Goal: Transaction & Acquisition: Purchase product/service

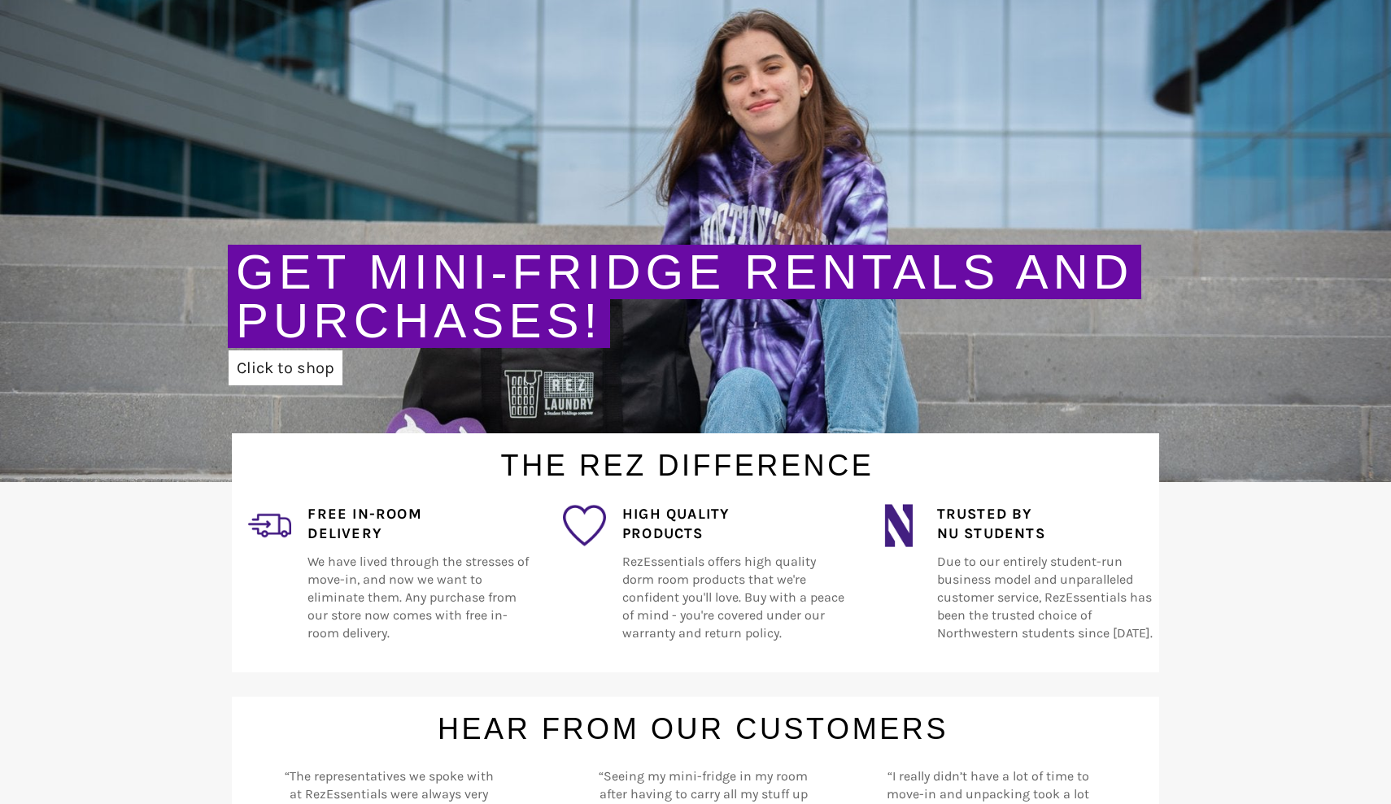
scroll to position [155, 0]
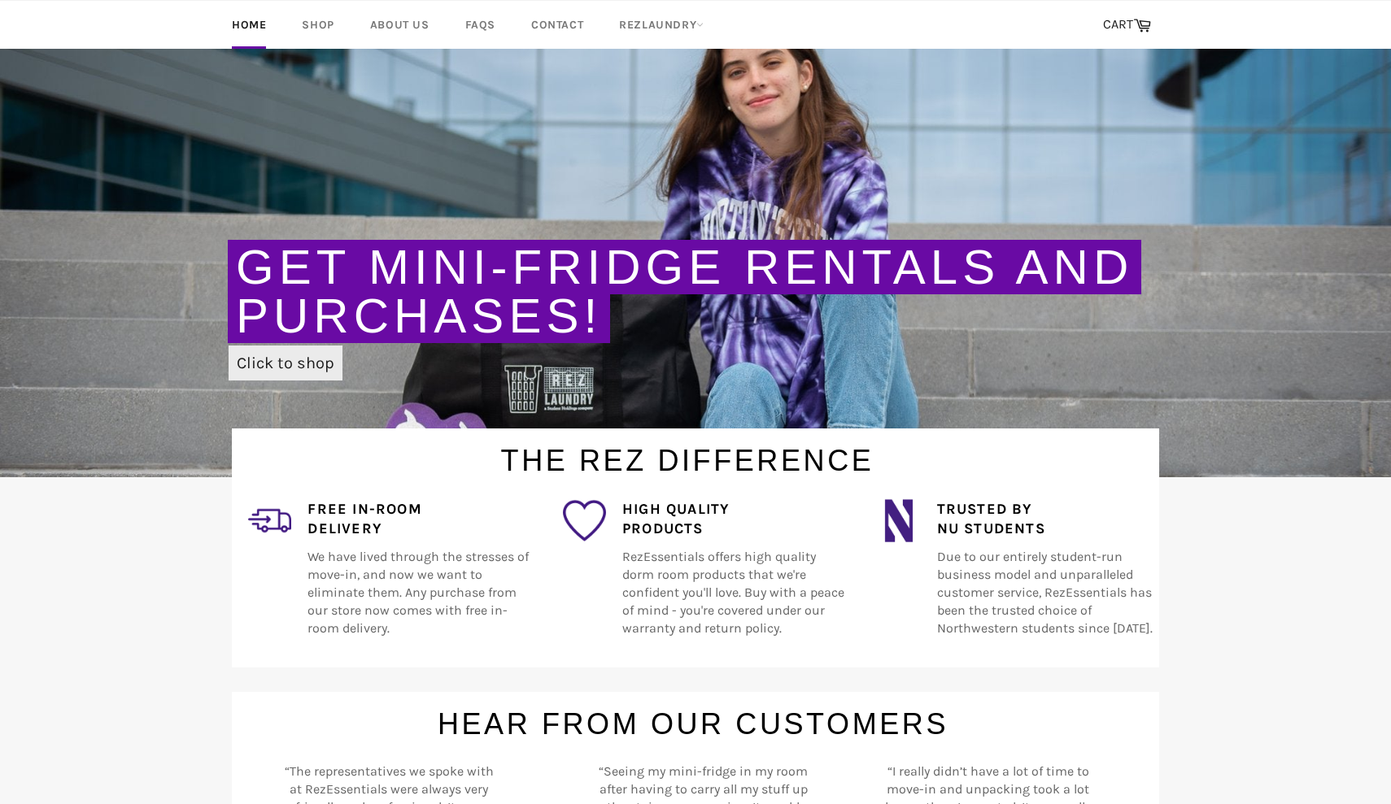
click at [312, 359] on link "Click to shop" at bounding box center [286, 363] width 114 height 35
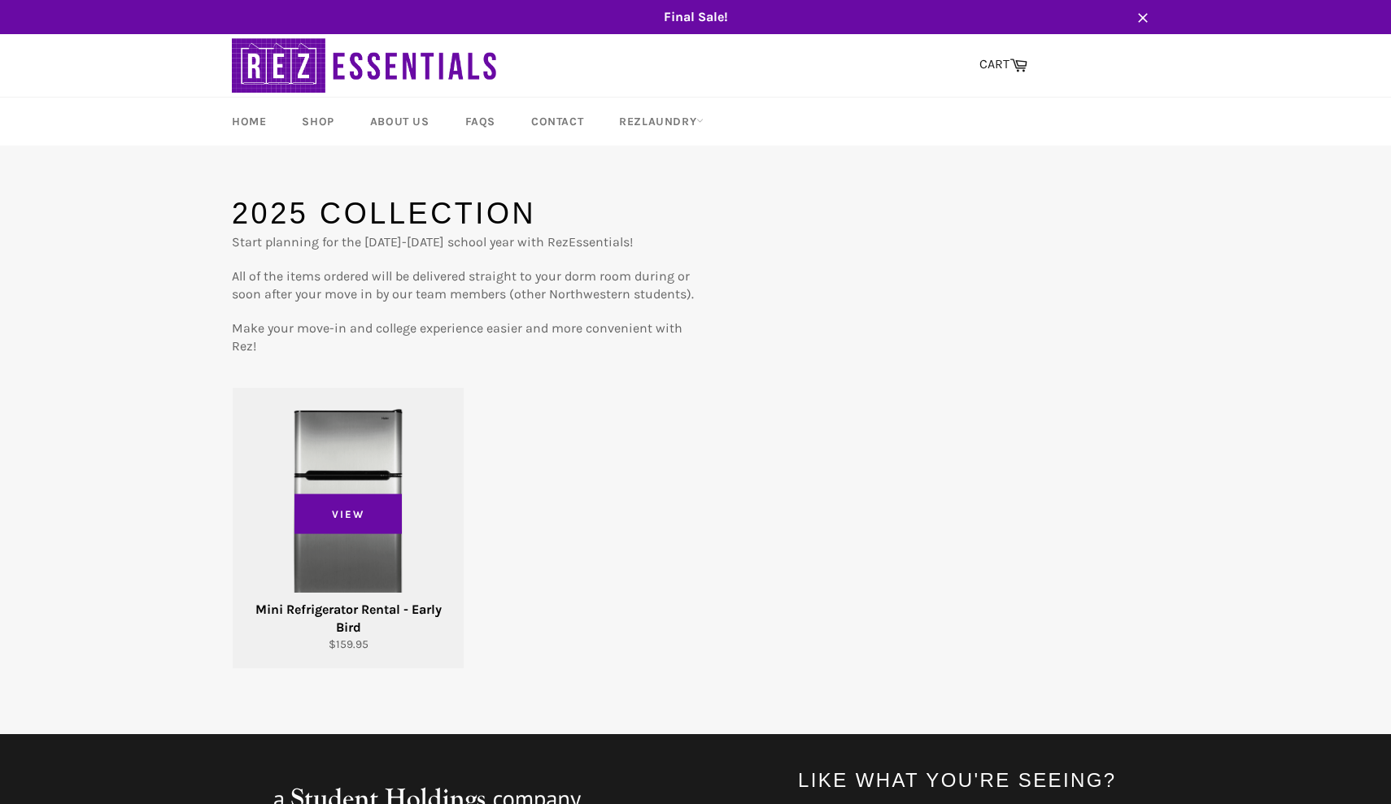
click at [320, 476] on div "View" at bounding box center [348, 528] width 231 height 281
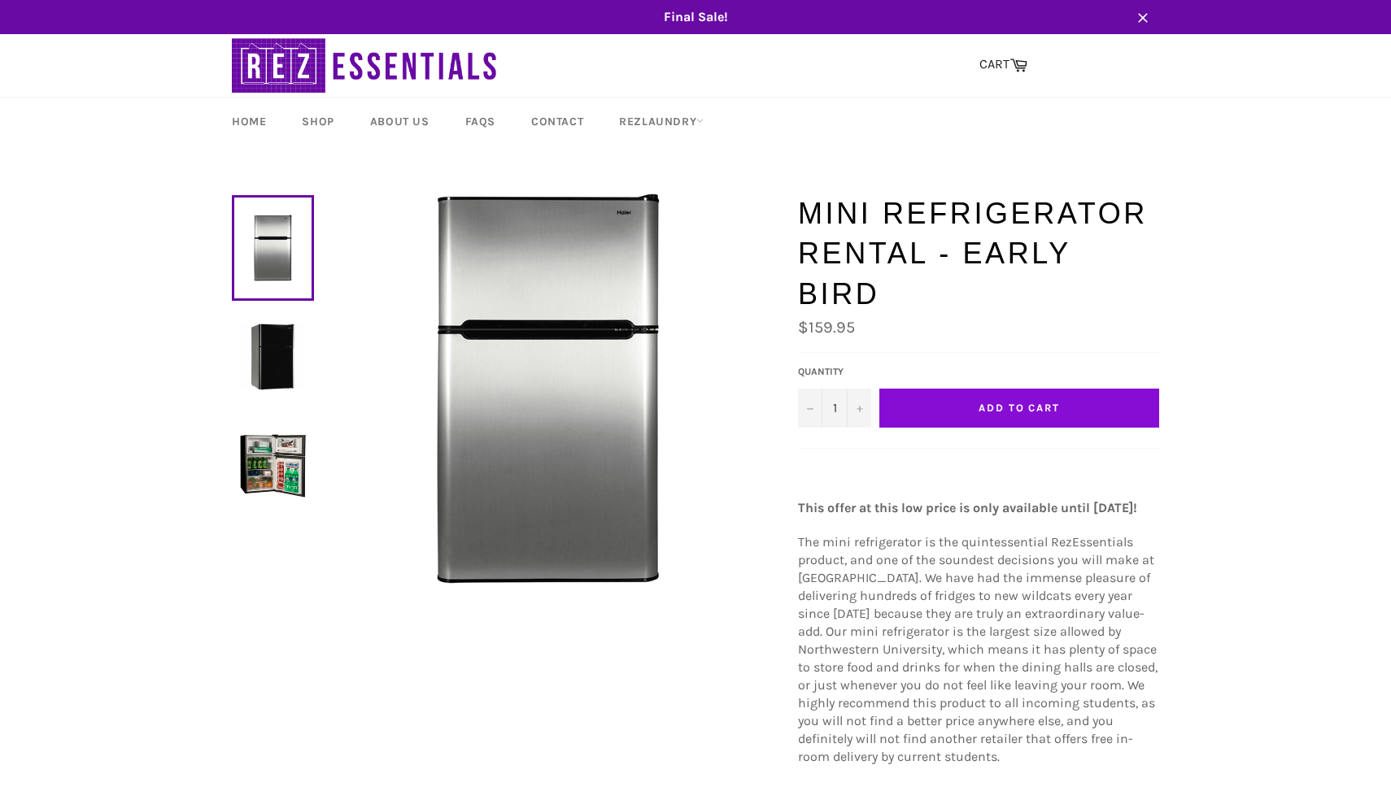
click at [1001, 402] on span "Add to Cart" at bounding box center [1019, 408] width 81 height 12
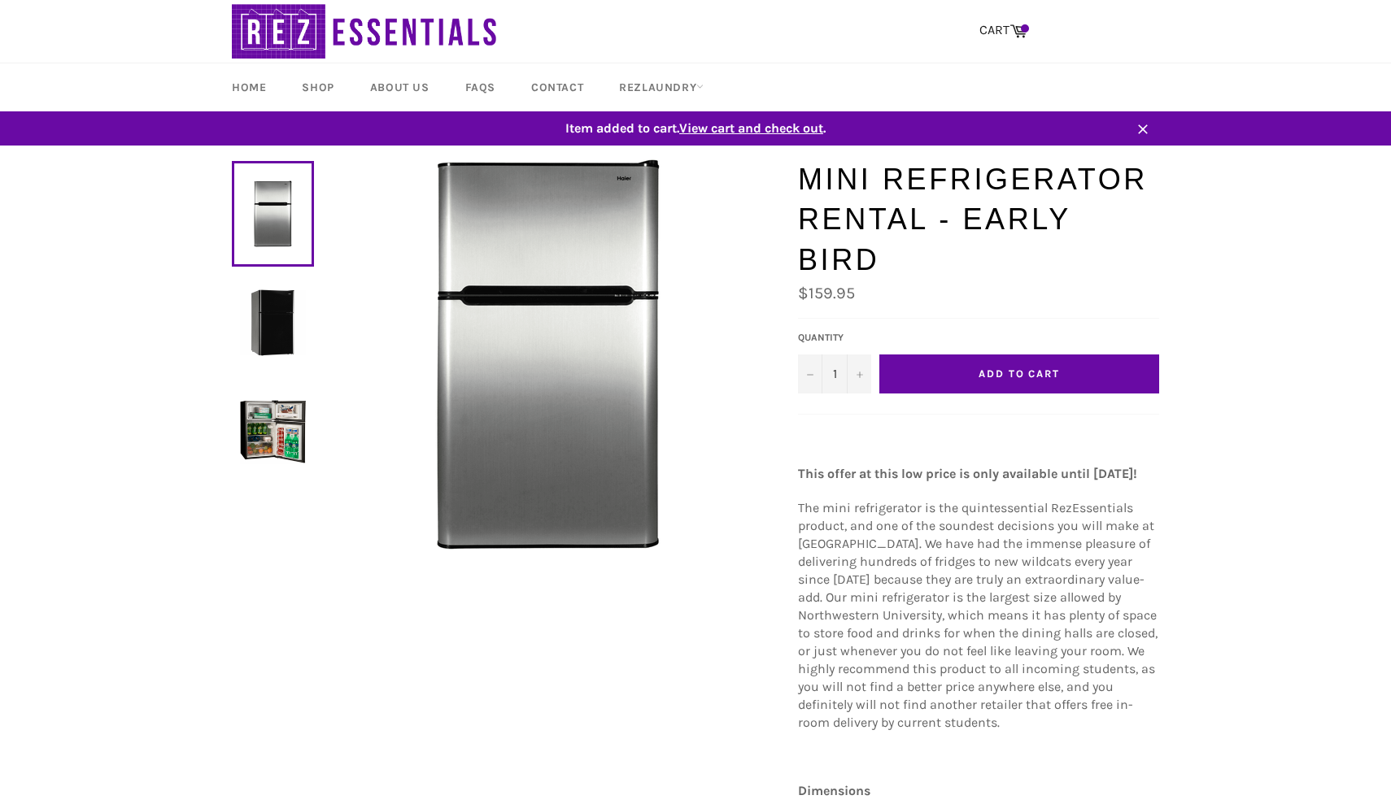
click at [782, 123] on span "View cart and check out" at bounding box center [751, 127] width 144 height 15
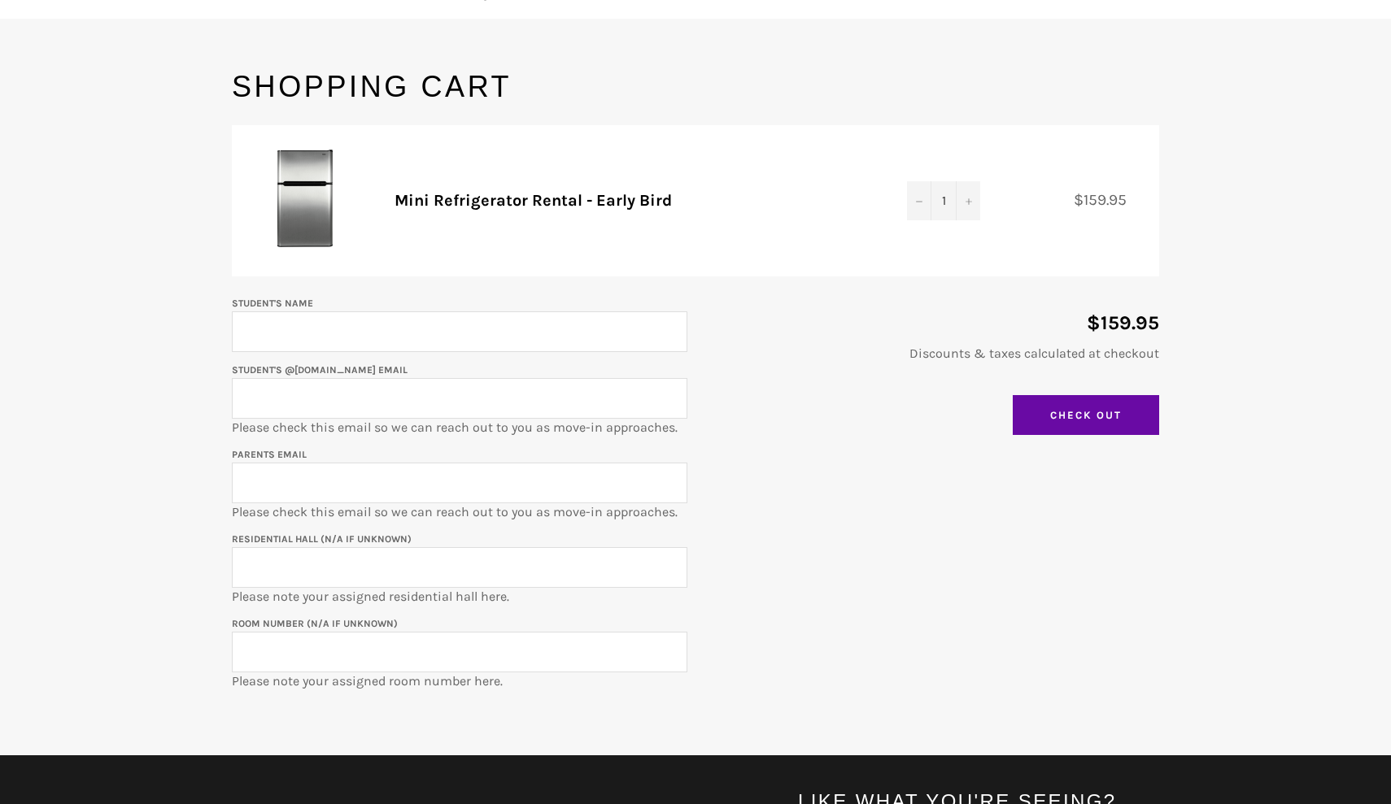
scroll to position [129, 0]
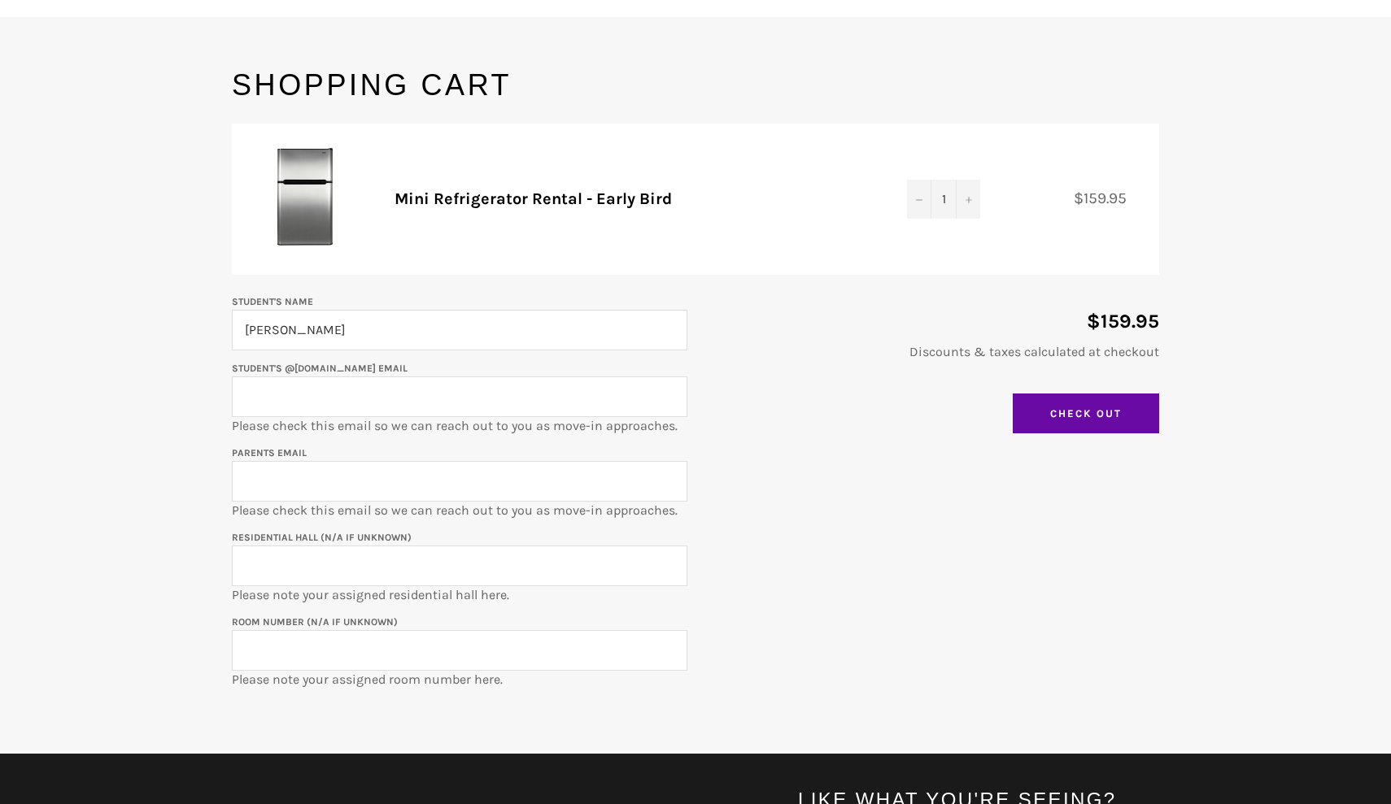
type input "Selma Temizel"
click at [662, 399] on input "Student's @u.northwestern.edu email" at bounding box center [460, 397] width 456 height 41
type input "selmatemizel2028@u.northwestern.edu"
type input "ranakomar@gmail.com"
click at [382, 573] on input "Residential Hall (N/A if unknown)" at bounding box center [460, 566] width 456 height 41
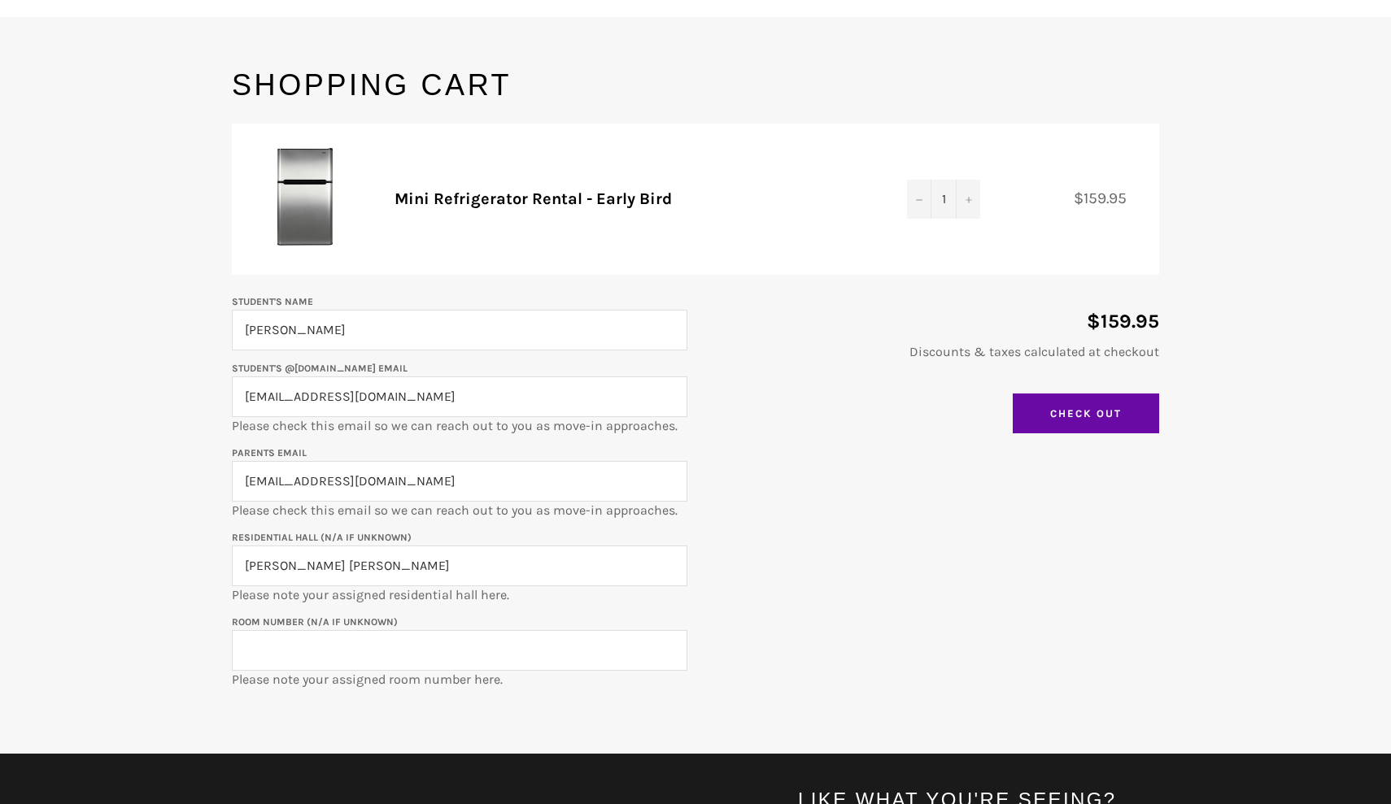
type input "Schapiro Hall"
click at [379, 647] on input "Room Number (N/A if unknown)" at bounding box center [460, 650] width 456 height 41
type input "N"
drag, startPoint x: 1049, startPoint y: 3, endPoint x: 896, endPoint y: 291, distance: 326.4
click at [896, 292] on div "$159.95 Discounts & taxes calculated at checkout Update Cart Check Out" at bounding box center [923, 367] width 472 height 150
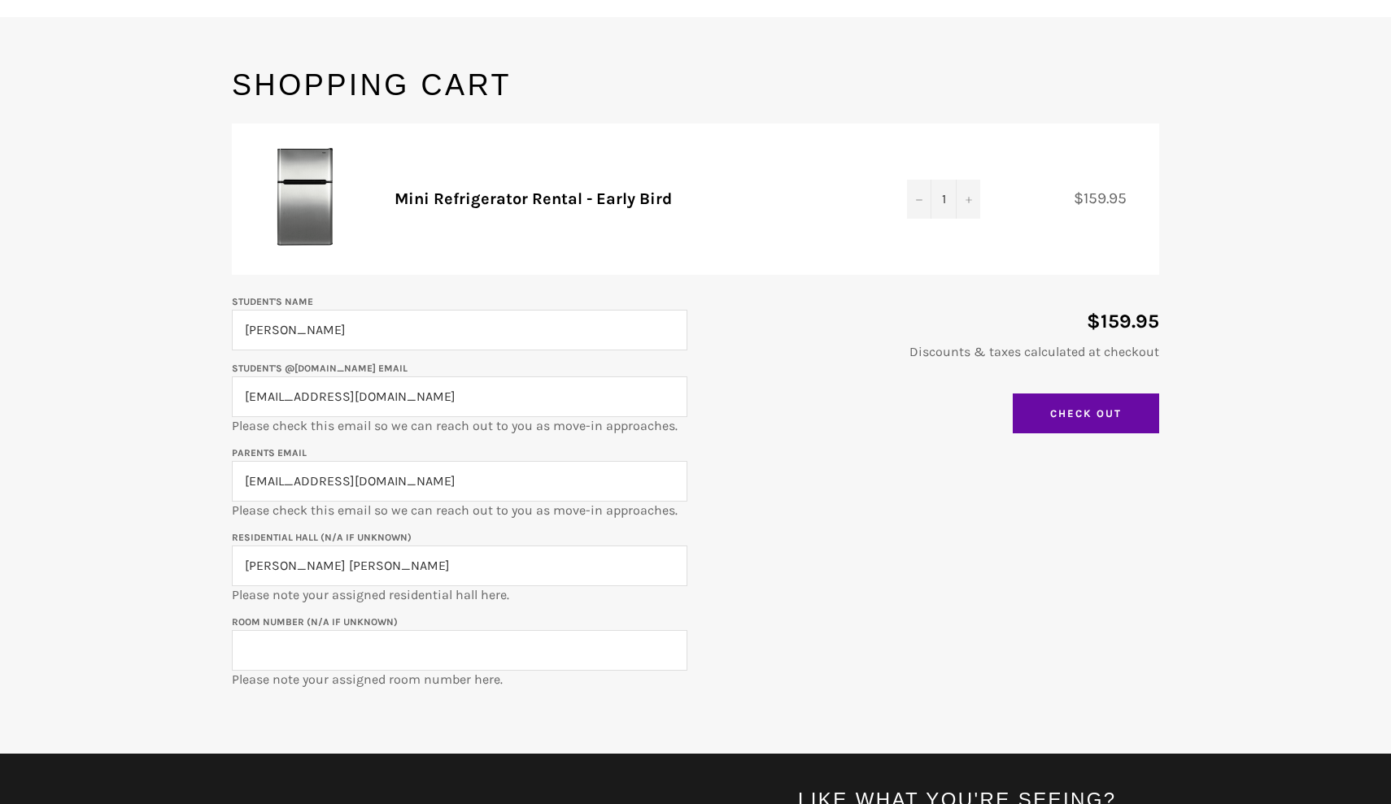
click at [505, 654] on input "Room Number (N/A if unknown)" at bounding box center [460, 650] width 456 height 41
type input "560-414Ab"
click at [1122, 399] on input "Check Out" at bounding box center [1086, 414] width 146 height 41
